Goal: Navigation & Orientation: Find specific page/section

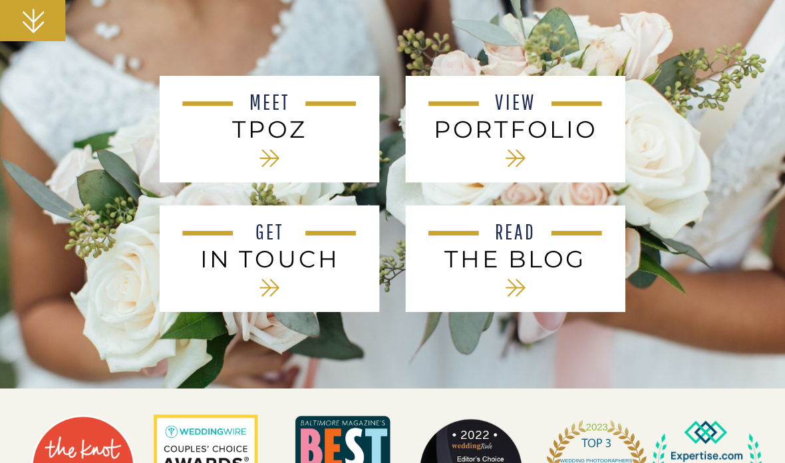
scroll to position [575, 0]
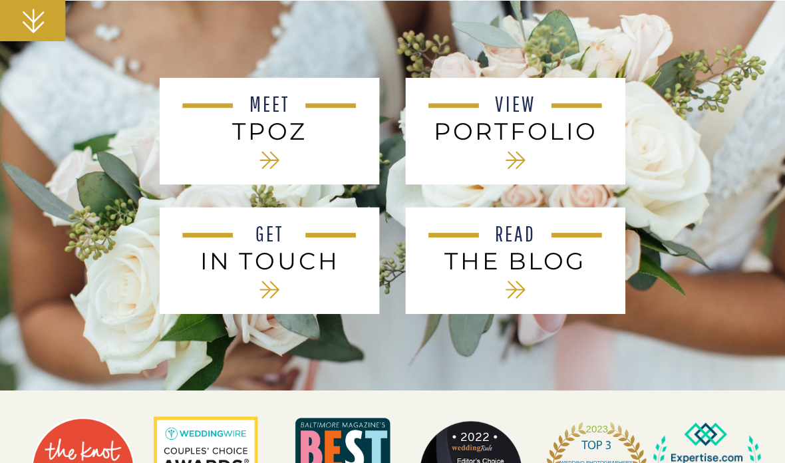
click at [534, 124] on h2 "PORTFOLIO" at bounding box center [515, 131] width 176 height 27
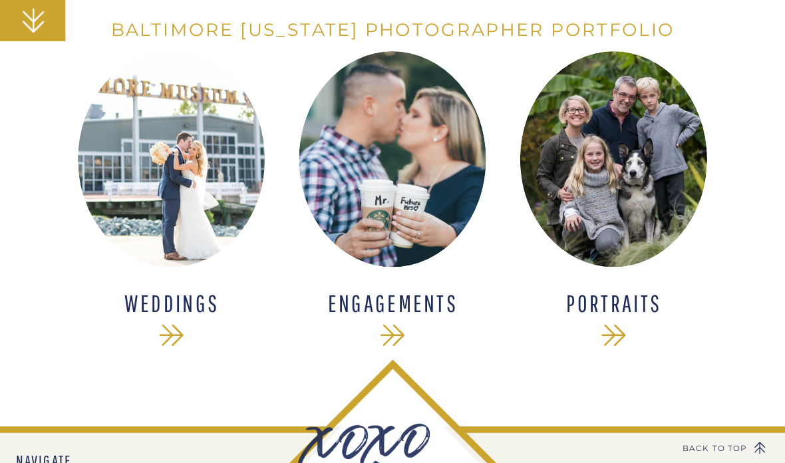
scroll to position [319, 0]
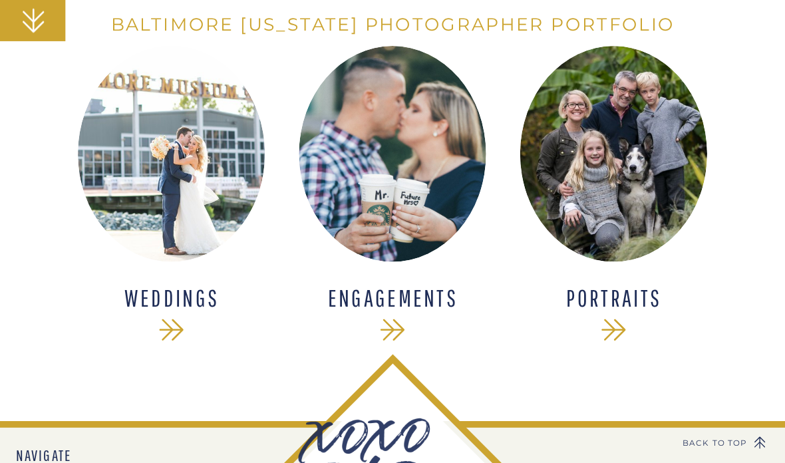
click at [173, 232] on div at bounding box center [171, 154] width 187 height 215
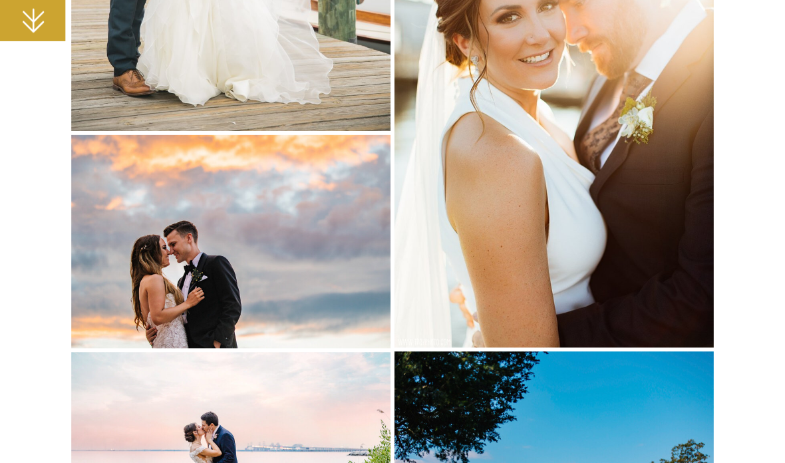
scroll to position [761, 0]
